Goal: Find specific page/section: Find specific page/section

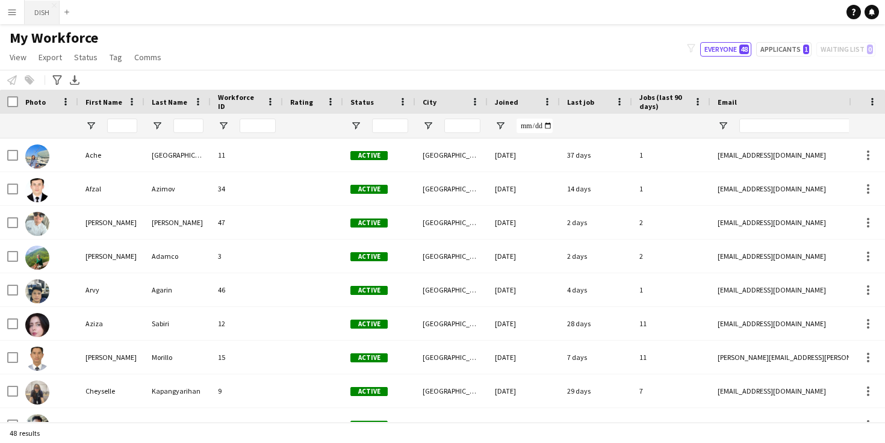
click at [39, 9] on button "DISH Close" at bounding box center [42, 12] width 35 height 23
